Goal: Information Seeking & Learning: Learn about a topic

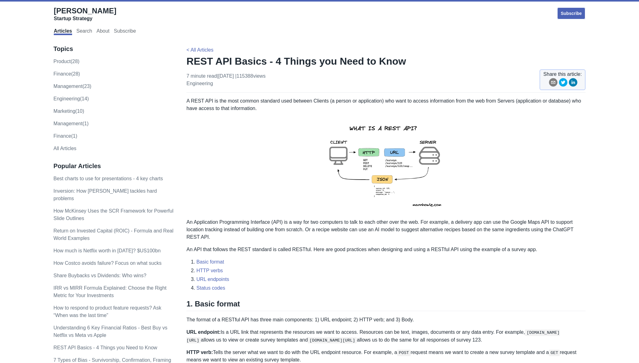
click at [379, 173] on img at bounding box center [386, 165] width 136 height 96
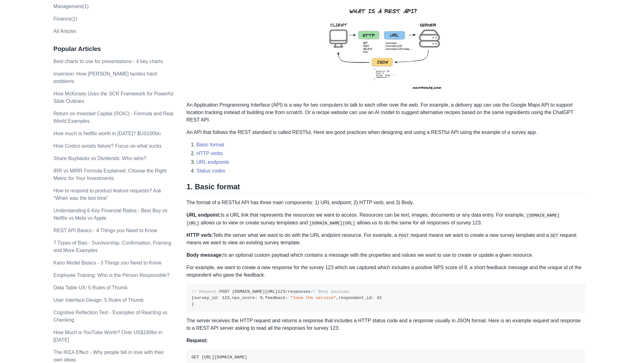
scroll to position [118, 0]
click at [229, 132] on p "An API that follows the REST standard is called RESTful. Here are good practice…" at bounding box center [386, 131] width 399 height 7
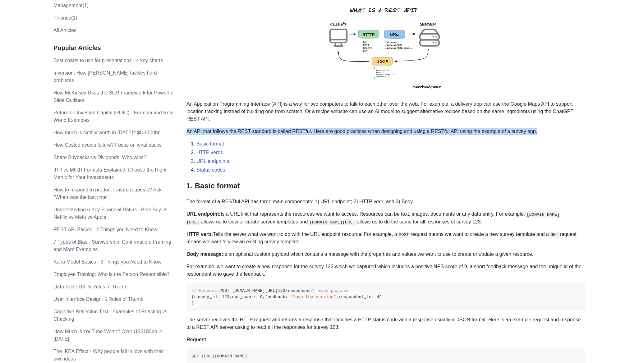
drag, startPoint x: 229, startPoint y: 132, endPoint x: 306, endPoint y: 166, distance: 83.7
click at [229, 133] on p "An API that follows the REST standard is called RESTful. Here are good practice…" at bounding box center [386, 131] width 399 height 7
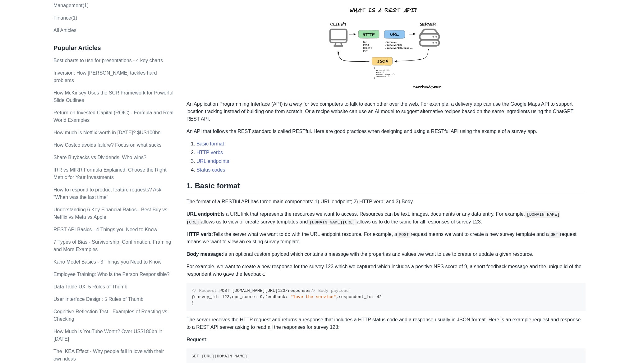
click at [306, 166] on ol "Basic format HTTP verbs URL endpoints Status codes" at bounding box center [386, 157] width 399 height 34
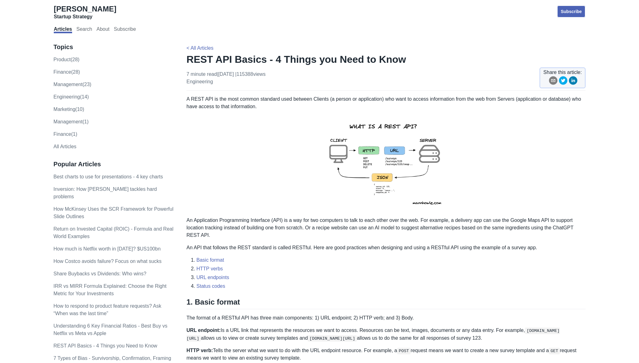
scroll to position [1, 0]
click at [230, 99] on p "A REST API is the most common standard used between Clients (a person or applic…" at bounding box center [386, 103] width 399 height 15
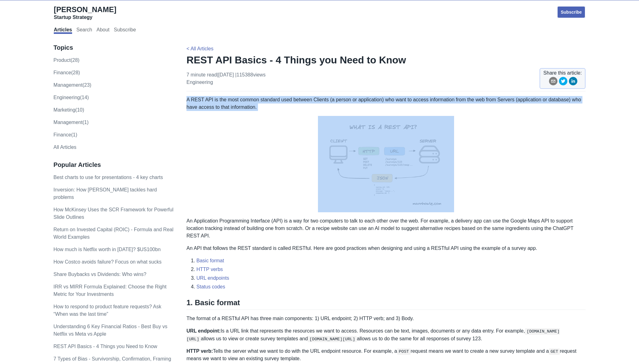
click at [230, 99] on p "A REST API is the most common standard used between Clients (a person or applic…" at bounding box center [386, 103] width 399 height 15
click at [275, 108] on p "A REST API is the most common standard used between Clients (a person or applic…" at bounding box center [386, 103] width 399 height 15
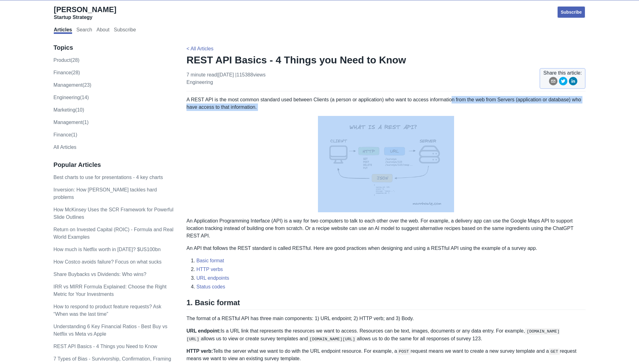
drag, startPoint x: 455, startPoint y: 100, endPoint x: 279, endPoint y: 115, distance: 176.9
click at [268, 152] on p at bounding box center [386, 164] width 399 height 96
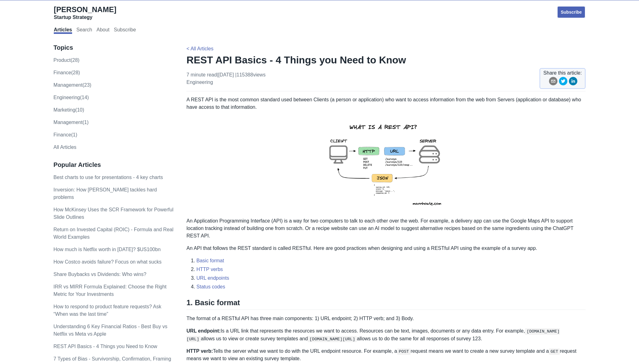
scroll to position [0, 0]
